Goal: Task Accomplishment & Management: Manage account settings

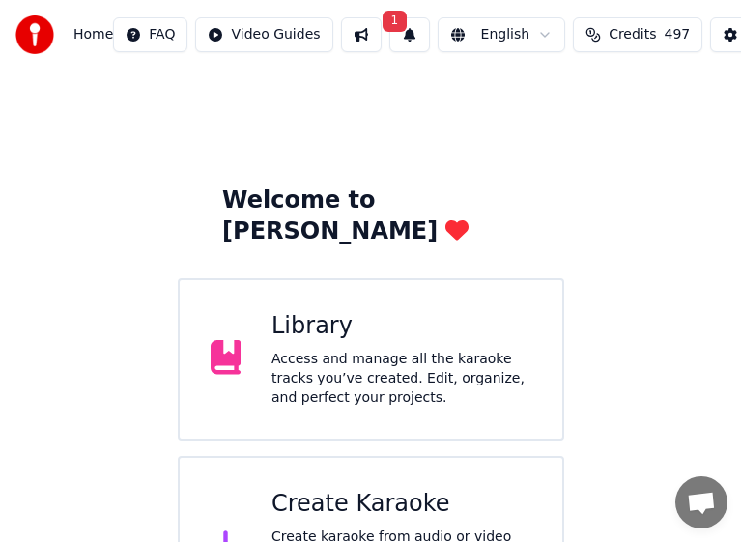
click at [397, 20] on span "1" at bounding box center [395, 21] width 25 height 21
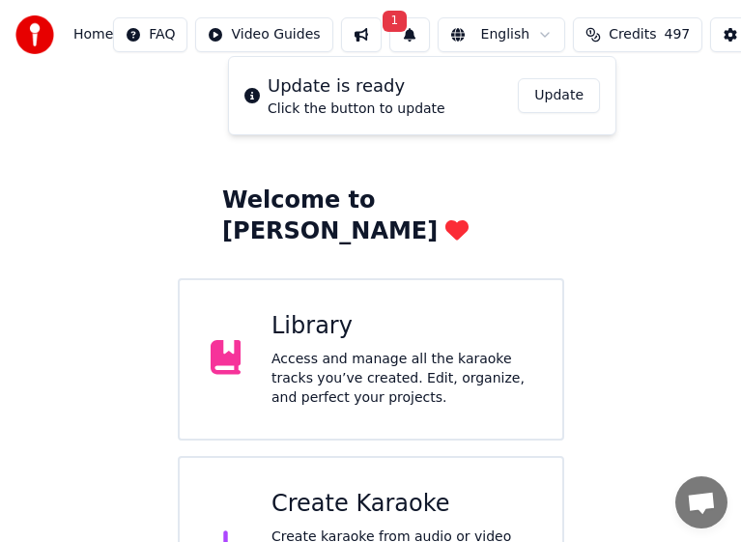
click at [553, 104] on button "Update" at bounding box center [559, 95] width 82 height 35
